Goal: Task Accomplishment & Management: Manage account settings

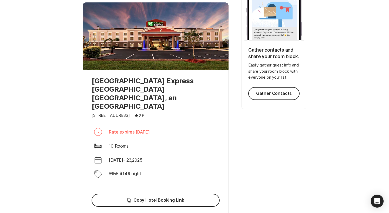
scroll to position [112, 0]
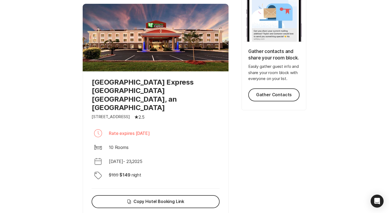
click at [195, 169] on div "Discount Tag $ 189 $ 149 night" at bounding box center [155, 175] width 128 height 13
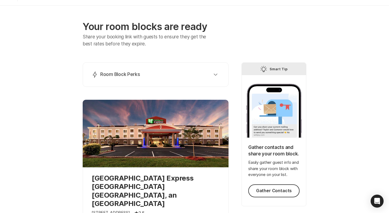
scroll to position [13, 0]
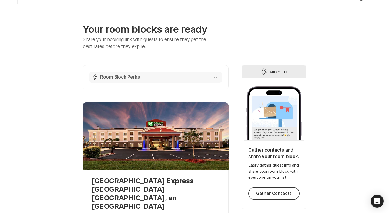
click at [212, 74] on div "Lightning Bolt Room Block Perks" at bounding box center [154, 77] width 126 height 6
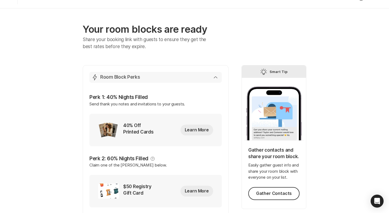
click at [214, 75] on div "Lightning Bolt Room Block Perks" at bounding box center [154, 77] width 126 height 6
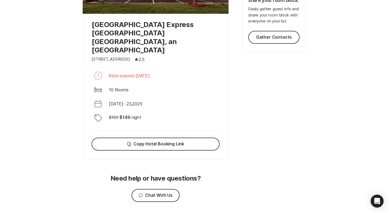
scroll to position [0, 0]
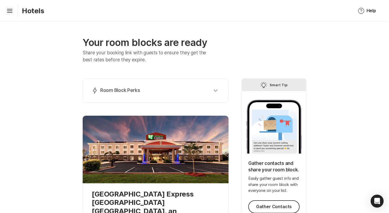
click at [9, 13] on icon "Hamburger" at bounding box center [9, 10] width 9 height 9
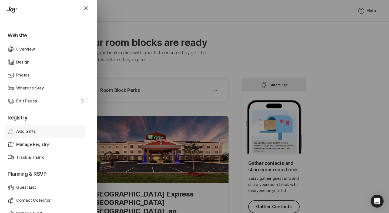
scroll to position [22, 0]
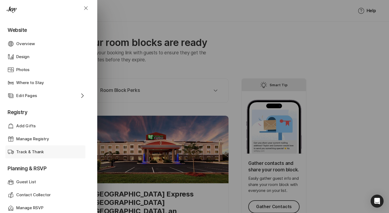
click at [35, 152] on p "Track & Thank" at bounding box center [30, 152] width 28 height 6
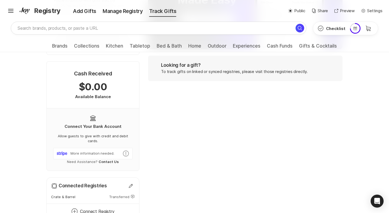
scroll to position [197, 0]
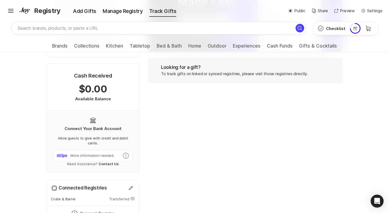
click at [127, 152] on icon "Icon Error" at bounding box center [126, 155] width 6 height 6
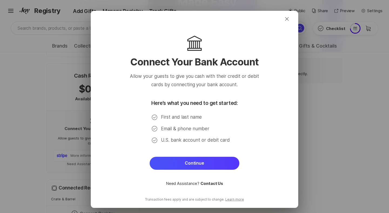
click at [175, 165] on button "Continue" at bounding box center [195, 163] width 90 height 13
